Goal: Transaction & Acquisition: Purchase product/service

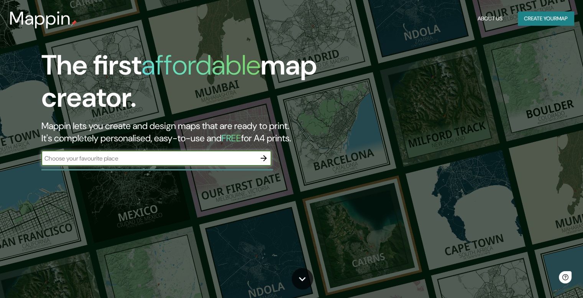
click at [137, 161] on input "text" at bounding box center [148, 158] width 215 height 9
type input "m"
type input "hotel tassel"
click at [267, 157] on icon "button" at bounding box center [263, 157] width 9 height 9
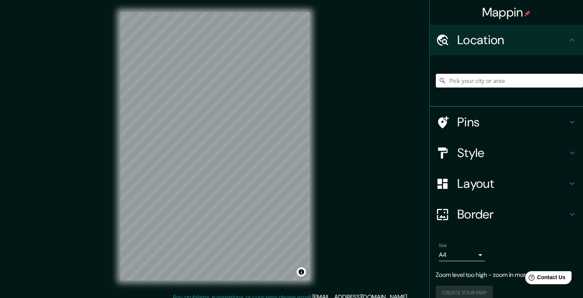
click at [475, 81] on input "Pick your city or area" at bounding box center [509, 81] width 147 height 14
click at [456, 84] on input "Pick your city or area" at bounding box center [509, 81] width 147 height 14
paste input "[PERSON_NAME][STREET_ADDRESS][PERSON_NAME]"
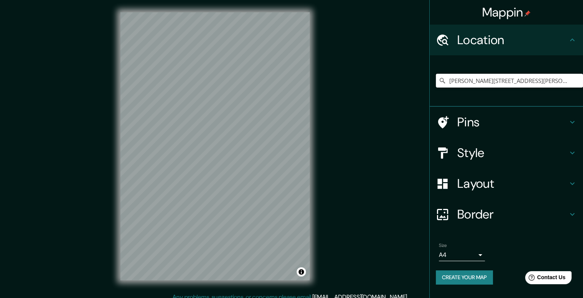
type input "[PERSON_NAME][STREET_ADDRESS][PERSON_NAME]"
click at [578, 82] on icon "Clear" at bounding box center [577, 80] width 5 height 5
paste input "[GEOGRAPHIC_DATA]"
click at [519, 83] on input "[GEOGRAPHIC_DATA][US_STATE], [GEOGRAPHIC_DATA]" at bounding box center [509, 81] width 147 height 14
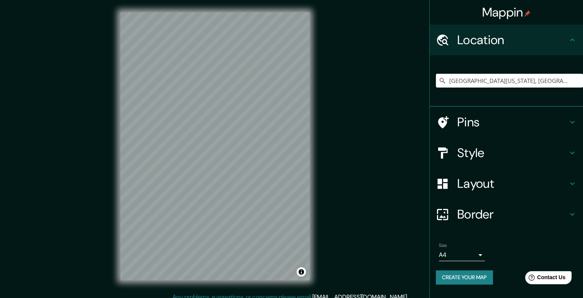
click at [519, 83] on input "[GEOGRAPHIC_DATA][US_STATE], [GEOGRAPHIC_DATA]" at bounding box center [509, 81] width 147 height 14
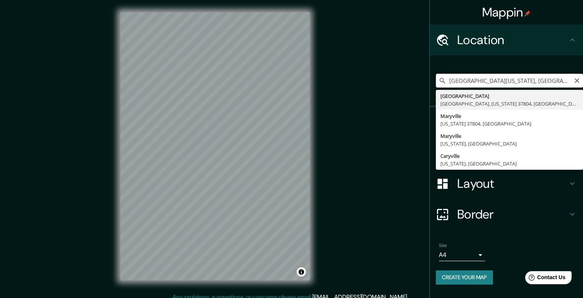
paste input "[PERSON_NAME][STREET_ADDRESS][PERSON_NAME]"
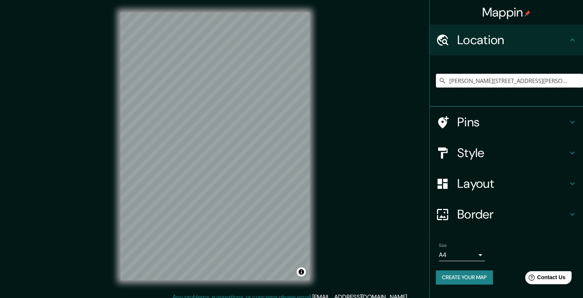
type input "[PERSON_NAME][STREET_ADDRESS][PERSON_NAME]"
click at [505, 154] on h4 "Style" at bounding box center [513, 152] width 110 height 15
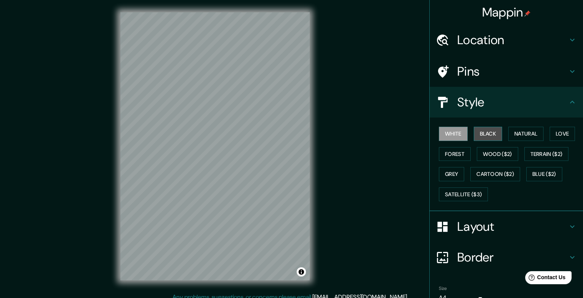
click at [489, 134] on button "Black" at bounding box center [488, 134] width 29 height 14
click at [449, 129] on button "White" at bounding box center [453, 134] width 29 height 14
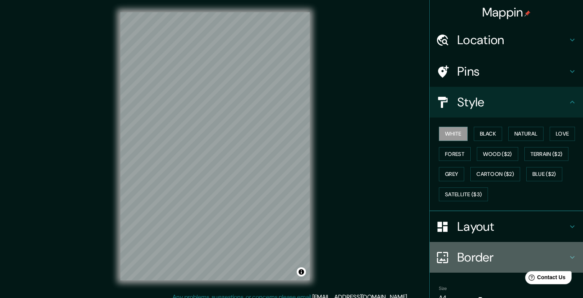
click at [472, 249] on h4 "Border" at bounding box center [513, 256] width 110 height 15
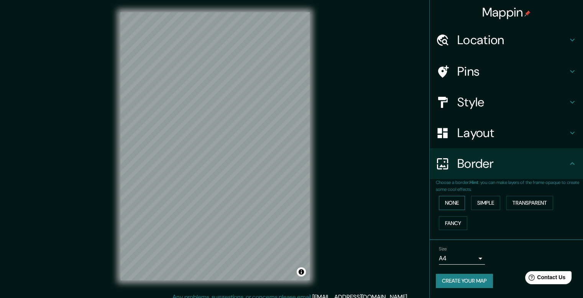
click at [455, 206] on button "None" at bounding box center [452, 203] width 26 height 14
click at [488, 151] on div "Border" at bounding box center [506, 163] width 153 height 31
click at [489, 132] on h4 "Layout" at bounding box center [513, 132] width 110 height 15
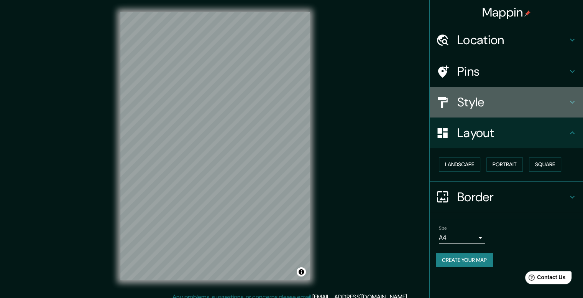
click at [493, 88] on div "Style" at bounding box center [506, 102] width 153 height 31
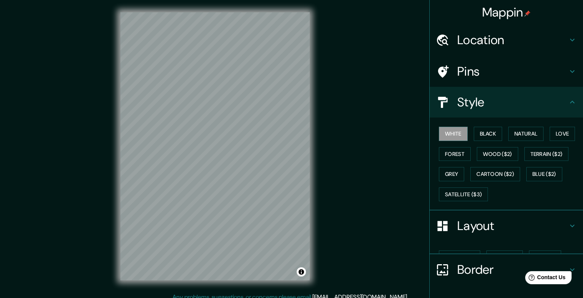
click at [495, 76] on h4 "Pins" at bounding box center [513, 71] width 110 height 15
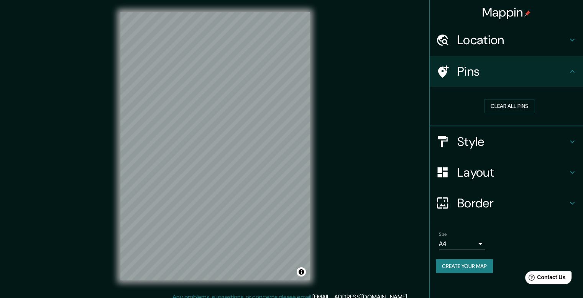
drag, startPoint x: 509, startPoint y: 103, endPoint x: 505, endPoint y: 75, distance: 28.3
click at [505, 75] on ul "Location [PERSON_NAME][STREET_ADDRESS][PERSON_NAME] [PERSON_NAME][STREET_ADDRES…" at bounding box center [506, 153] width 153 height 257
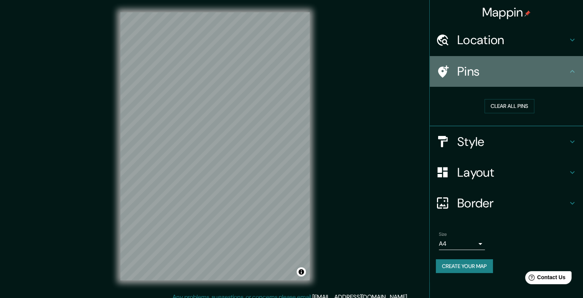
click at [507, 73] on h4 "Pins" at bounding box center [513, 71] width 110 height 15
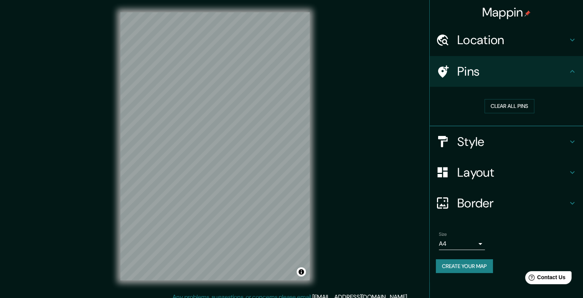
click at [449, 69] on icon at bounding box center [442, 71] width 13 height 13
click at [502, 107] on button "Clear all pins" at bounding box center [510, 106] width 50 height 14
click at [481, 203] on h4 "Border" at bounding box center [513, 202] width 110 height 15
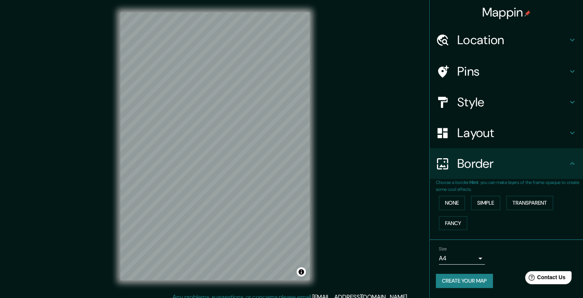
click at [479, 142] on div "Layout" at bounding box center [506, 132] width 153 height 31
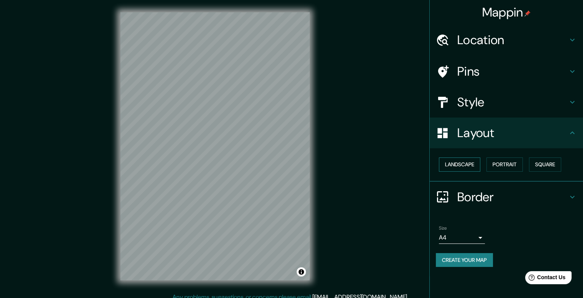
click at [477, 159] on button "Landscape" at bounding box center [459, 164] width 41 height 14
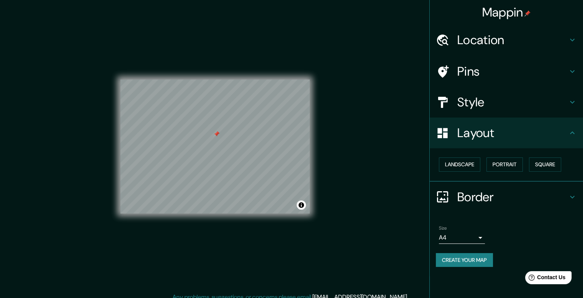
click at [494, 68] on h4 "Pins" at bounding box center [513, 71] width 110 height 15
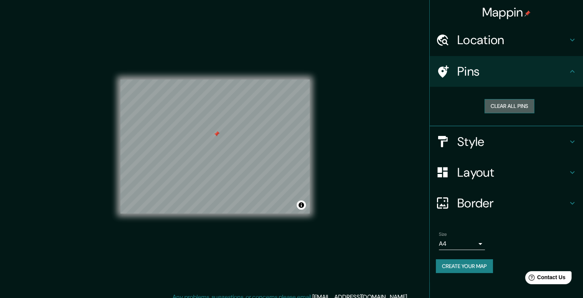
click at [507, 103] on button "Clear all pins" at bounding box center [510, 106] width 50 height 14
click at [497, 103] on button "Clear all pins" at bounding box center [510, 106] width 50 height 14
click at [500, 167] on h4 "Layout" at bounding box center [513, 172] width 110 height 15
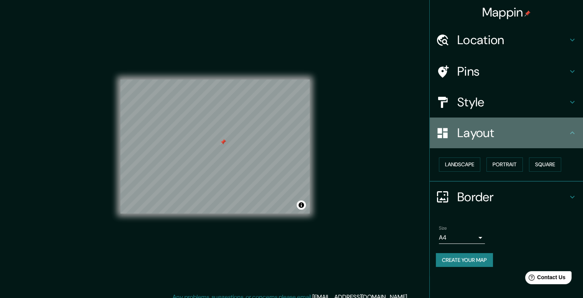
click at [505, 121] on div "Layout" at bounding box center [506, 132] width 153 height 31
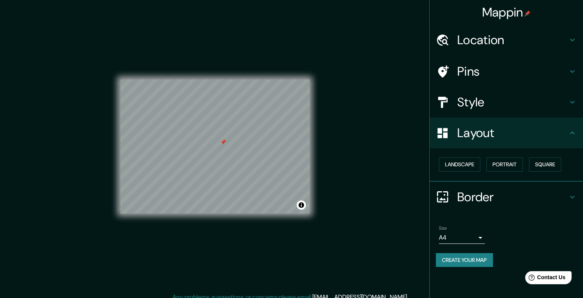
click at [511, 106] on h4 "Style" at bounding box center [513, 101] width 110 height 15
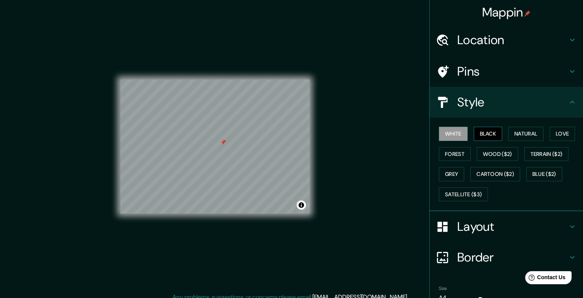
click at [484, 127] on button "Black" at bounding box center [488, 134] width 29 height 14
click at [550, 135] on button "Love" at bounding box center [562, 134] width 25 height 14
click at [460, 150] on button "Forest" at bounding box center [455, 154] width 32 height 14
click at [481, 130] on button "Black" at bounding box center [488, 134] width 29 height 14
click at [457, 131] on button "White" at bounding box center [453, 134] width 29 height 14
